Goal: Find specific page/section: Find specific page/section

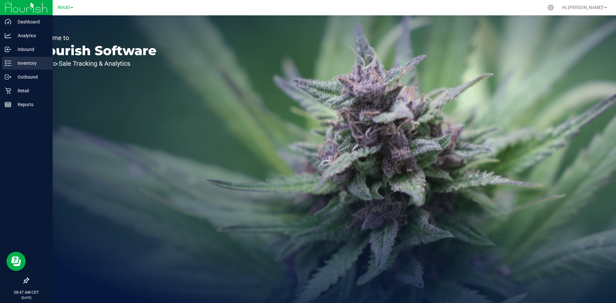
click at [11, 68] on div "Inventory" at bounding box center [27, 63] width 51 height 13
click at [11, 65] on p "Inventory" at bounding box center [30, 63] width 39 height 8
click at [13, 64] on p "Inventory" at bounding box center [30, 63] width 39 height 8
click at [25, 63] on p "Inventory" at bounding box center [30, 63] width 39 height 8
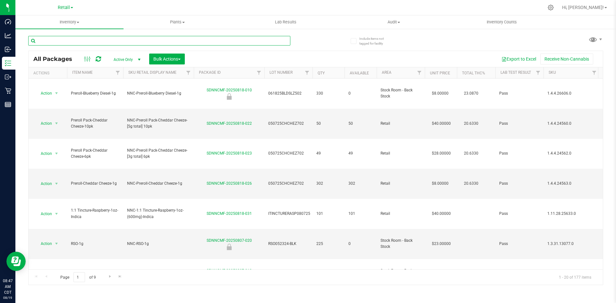
click at [109, 38] on input "text" at bounding box center [159, 41] width 262 height 10
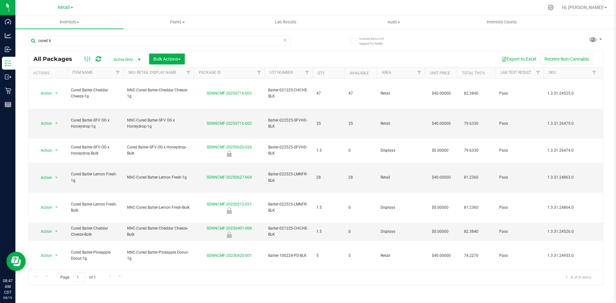
click at [107, 74] on th "Item Name" at bounding box center [95, 72] width 56 height 11
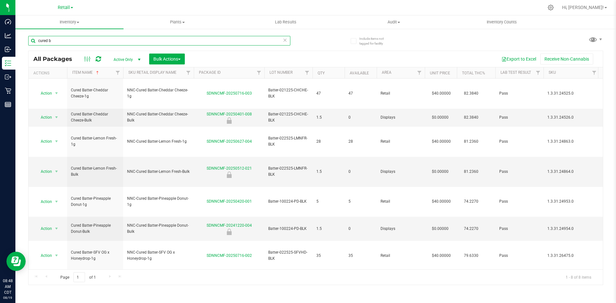
click at [56, 41] on input "cured b" at bounding box center [159, 41] width 262 height 10
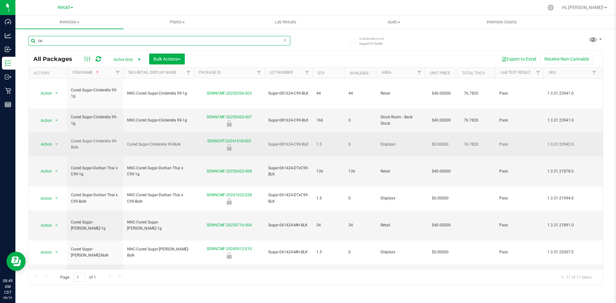
type input "c"
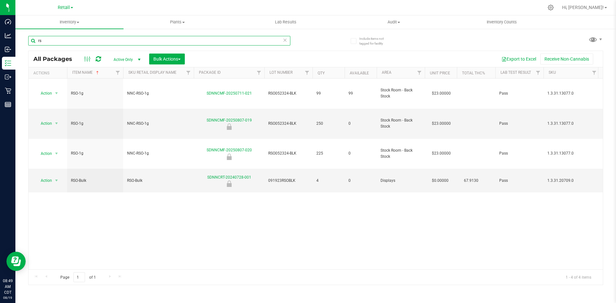
type input "r"
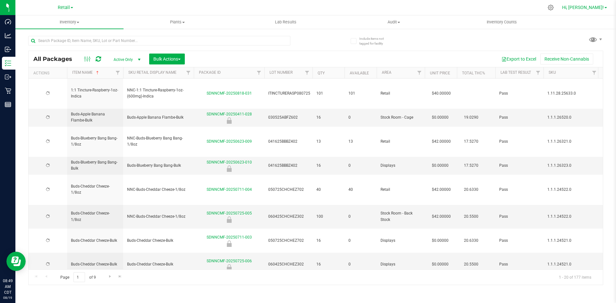
click at [590, 10] on span "Hi, [PERSON_NAME]!" at bounding box center [584, 7] width 42 height 5
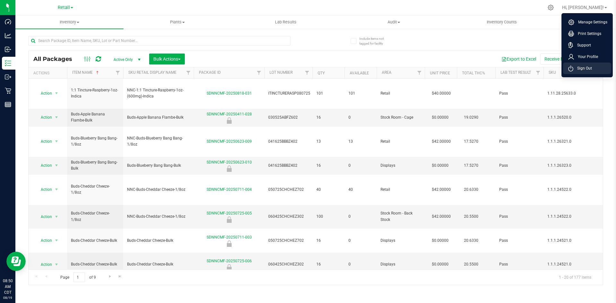
click at [587, 65] on li "Sign Out" at bounding box center [588, 69] width 48 height 12
